Goal: Book appointment/travel/reservation

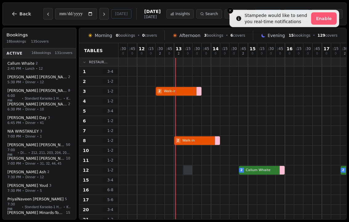
click at [187, 168] on div at bounding box center [187, 169] width 9 height 9
click at [229, 12] on icon "Close toast" at bounding box center [230, 11] width 4 height 4
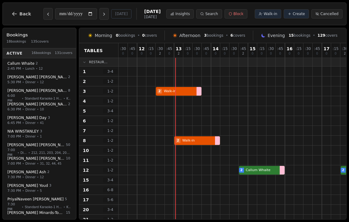
click at [273, 15] on span "Walk-in" at bounding box center [270, 13] width 14 height 5
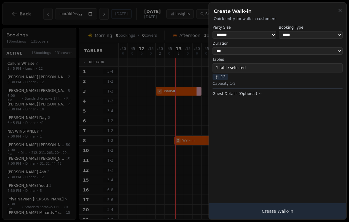
click at [325, 214] on button "Create Walk-in" at bounding box center [277, 211] width 137 height 16
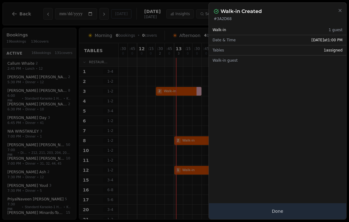
click at [341, 11] on icon "button" at bounding box center [339, 10] width 5 height 5
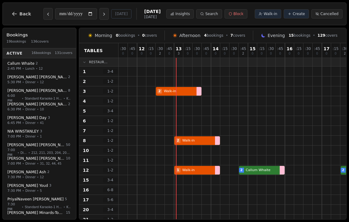
click at [187, 70] on div at bounding box center [187, 71] width 9 height 10
click at [271, 11] on button "Walk-in" at bounding box center [267, 13] width 26 height 9
select select "****"
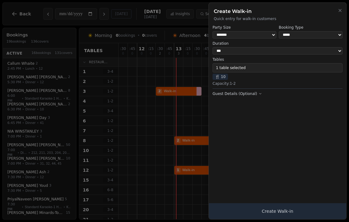
select select "*"
click at [286, 66] on button "1 table selected" at bounding box center [277, 67] width 130 height 9
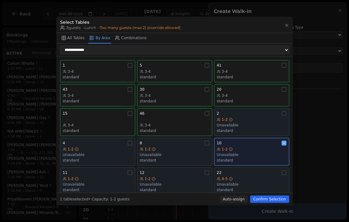
click at [242, 146] on div "1-2" at bounding box center [252, 148] width 70 height 5
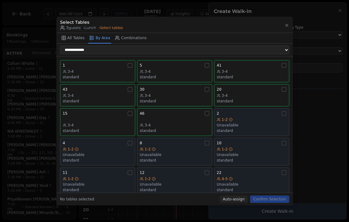
click at [169, 60] on button "5 3-4 standard" at bounding box center [174, 71] width 75 height 22
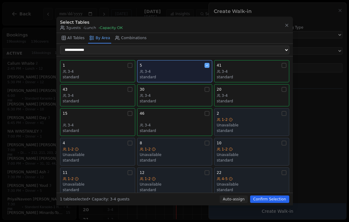
click at [265, 202] on button "Confirm Selection" at bounding box center [269, 198] width 39 height 7
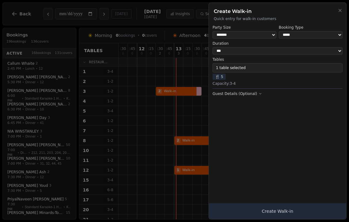
click at [278, 214] on button "Create Walk-in" at bounding box center [277, 211] width 137 height 16
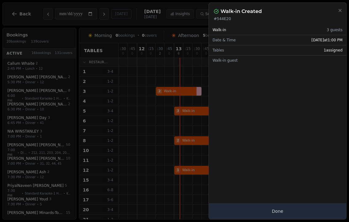
click at [145, 169] on div at bounding box center [174, 111] width 349 height 222
